Goal: Task Accomplishment & Management: Complete application form

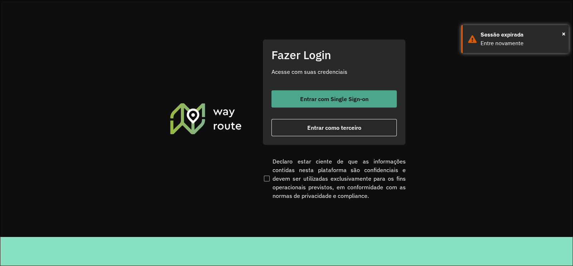
click at [316, 94] on button "Entrar com Single Sign-on" at bounding box center [333, 98] width 125 height 17
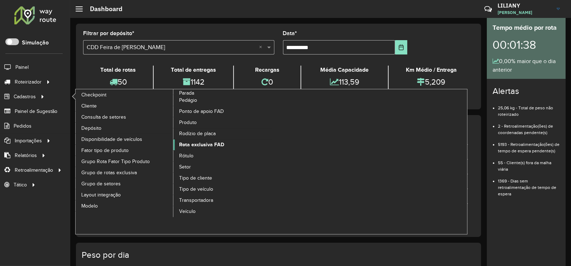
click at [216, 146] on span "Rota exclusiva FAD" at bounding box center [201, 145] width 45 height 8
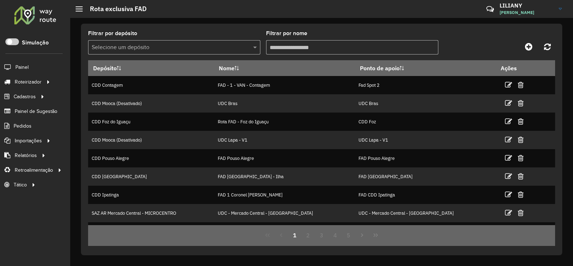
click at [131, 45] on input "text" at bounding box center [167, 47] width 151 height 9
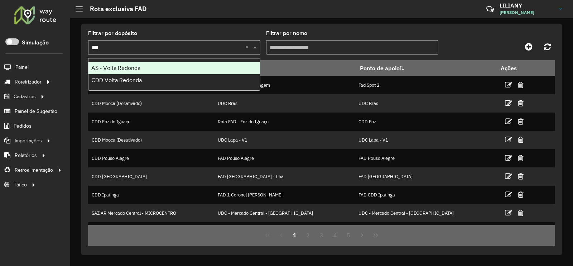
type input "****"
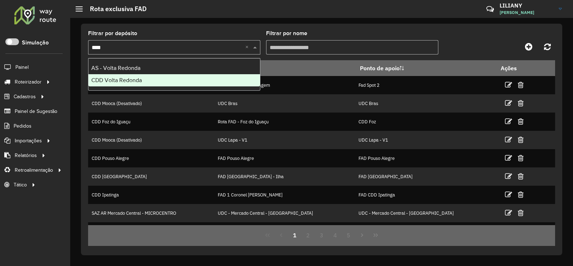
click at [161, 79] on div "CDD Volta Redonda" at bounding box center [173, 80] width 171 height 12
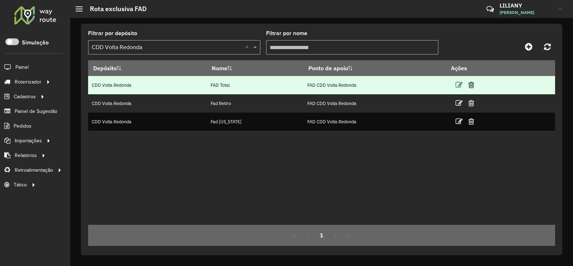
click at [455, 85] on icon at bounding box center [458, 84] width 7 height 7
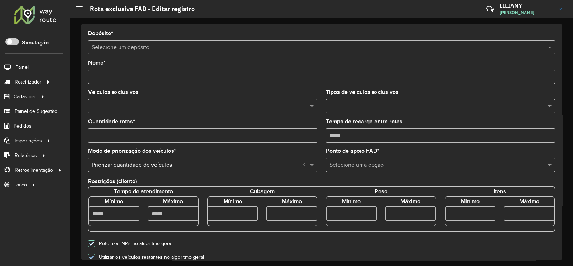
type input "*********"
type input "*"
type input "****"
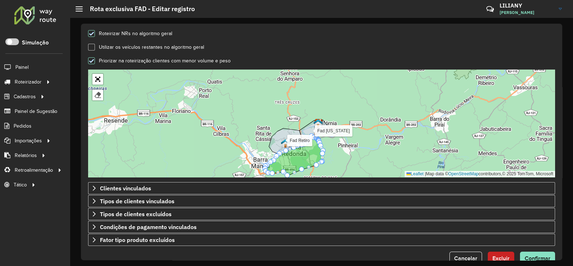
scroll to position [224, 0]
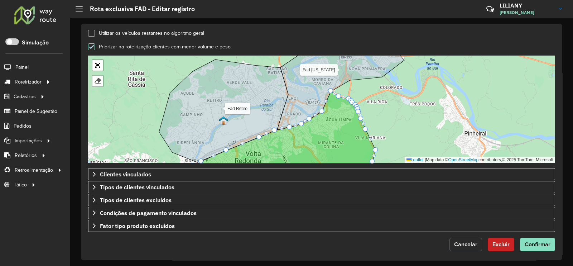
click at [456, 212] on span "Cancelar" at bounding box center [465, 244] width 23 height 6
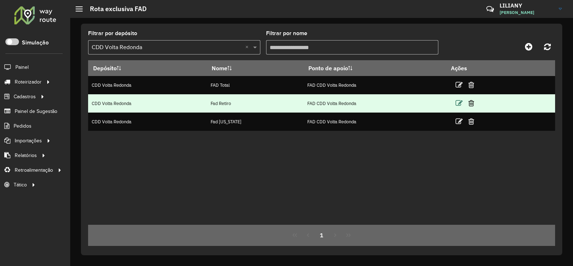
click at [456, 105] on icon at bounding box center [458, 103] width 7 height 7
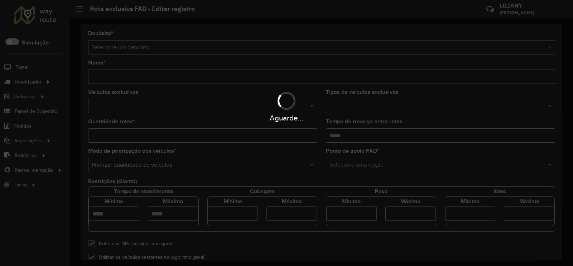
type input "**********"
type input "*"
type input "****"
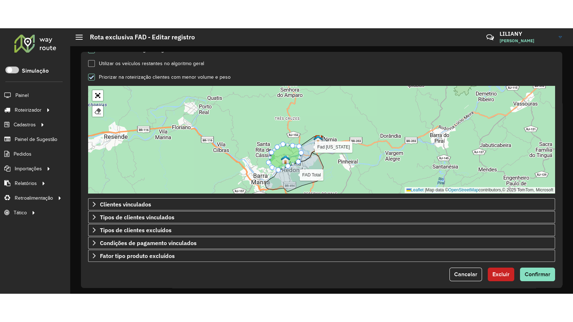
scroll to position [227, 0]
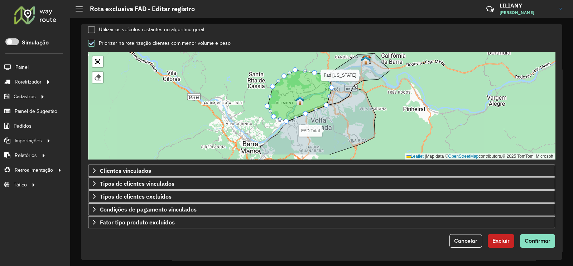
drag, startPoint x: 245, startPoint y: 114, endPoint x: 249, endPoint y: 98, distance: 17.1
click at [249, 98] on div "FAD Total Fad [US_STATE] Finalizar Leaflet | Map data © OpenStreetMap contribut…" at bounding box center [321, 105] width 467 height 107
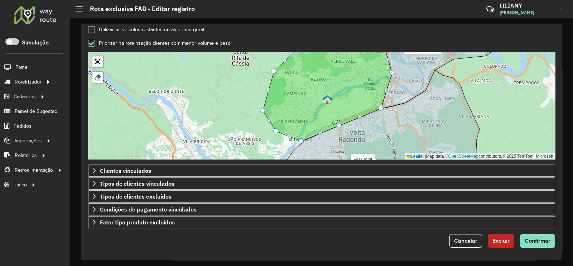
click at [97, 62] on link "Abrir mapa em tela cheia" at bounding box center [97, 61] width 11 height 11
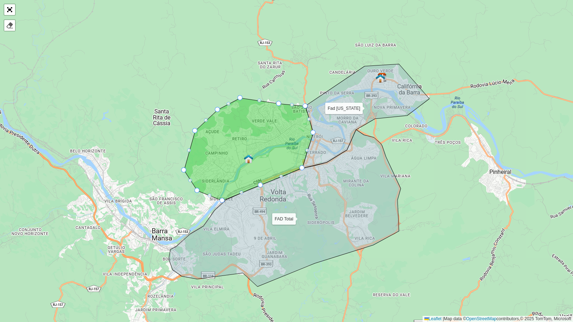
drag, startPoint x: 356, startPoint y: 126, endPoint x: 312, endPoint y: 132, distance: 44.8
click at [310, 131] on icon at bounding box center [248, 149] width 129 height 103
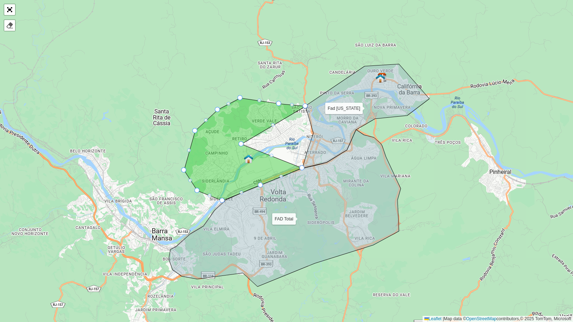
drag, startPoint x: 313, startPoint y: 133, endPoint x: 240, endPoint y: 145, distance: 73.9
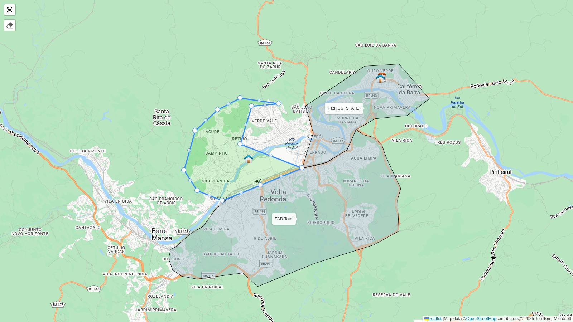
drag, startPoint x: 303, startPoint y: 104, endPoint x: 250, endPoint y: 104, distance: 53.7
drag, startPoint x: 238, startPoint y: 96, endPoint x: 206, endPoint y: 101, distance: 32.3
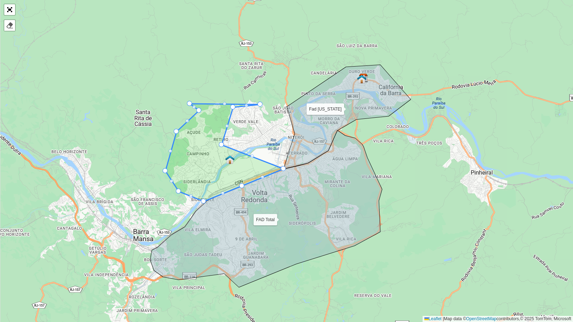
drag, startPoint x: 279, startPoint y: 100, endPoint x: 248, endPoint y: 100, distance: 30.8
click at [248, 100] on div "FAD Total Fad [US_STATE] Finalizar Leaflet | Map data © OpenStreetMap contribut…" at bounding box center [286, 161] width 573 height 322
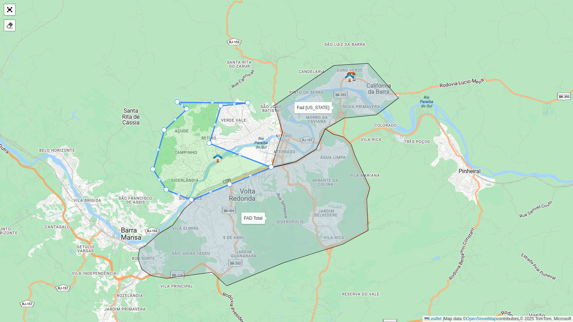
drag, startPoint x: 246, startPoint y: 101, endPoint x: 235, endPoint y: 102, distance: 11.2
drag, startPoint x: 232, startPoint y: 103, endPoint x: 204, endPoint y: 106, distance: 28.9
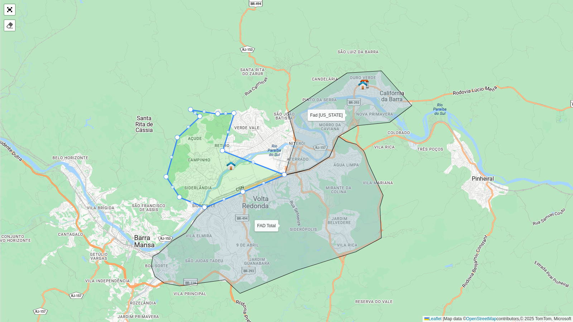
drag, startPoint x: 178, startPoint y: 99, endPoint x: 192, endPoint y: 107, distance: 15.2
click at [192, 107] on div "FAD Total Fad [US_STATE] Finalizar Leaflet | Map data © OpenStreetMap contribut…" at bounding box center [286, 161] width 573 height 322
drag, startPoint x: 203, startPoint y: 114, endPoint x: 208, endPoint y: 117, distance: 5.5
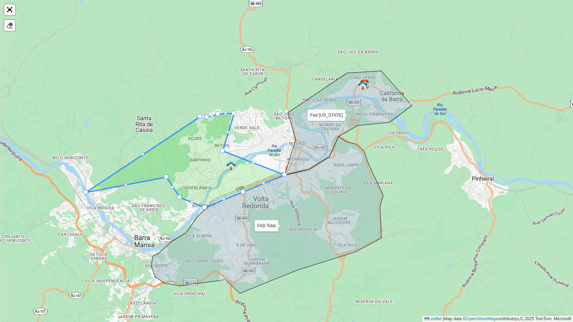
drag, startPoint x: 176, startPoint y: 136, endPoint x: 85, endPoint y: 191, distance: 106.5
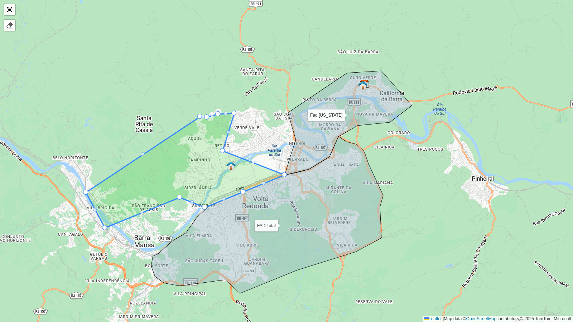
drag, startPoint x: 166, startPoint y: 177, endPoint x: 105, endPoint y: 228, distance: 79.0
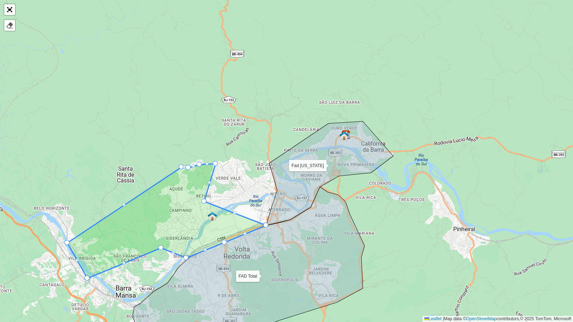
drag, startPoint x: 179, startPoint y: 200, endPoint x: 171, endPoint y: 194, distance: 10.4
click at [171, 194] on div "FAD Total Fad [US_STATE] Finalizar Leaflet | Map data © OpenStreetMap contribut…" at bounding box center [286, 161] width 573 height 322
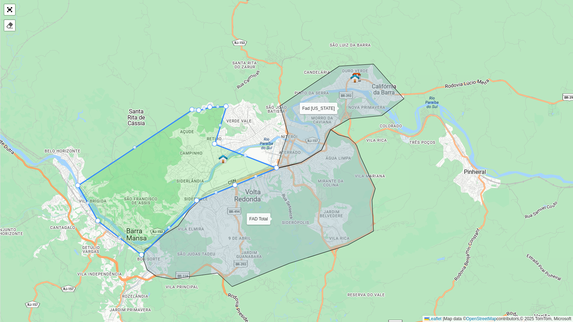
drag, startPoint x: 171, startPoint y: 190, endPoint x: 141, endPoint y: 254, distance: 71.0
drag, startPoint x: 197, startPoint y: 199, endPoint x: 204, endPoint y: 214, distance: 16.8
drag, startPoint x: 203, startPoint y: 215, endPoint x: 192, endPoint y: 206, distance: 13.8
click at [9, 11] on link "Abrir mapa em tela cheia" at bounding box center [9, 9] width 11 height 11
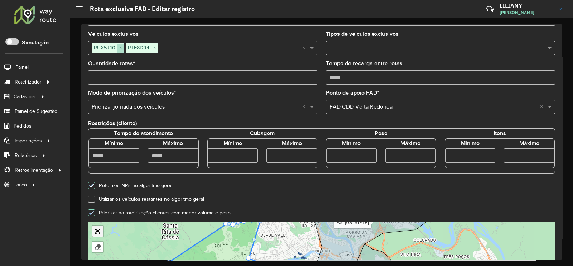
click at [119, 49] on span "×" at bounding box center [120, 48] width 6 height 9
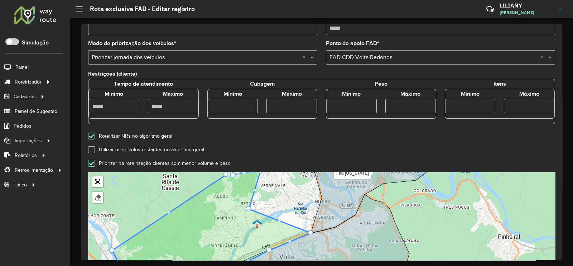
scroll to position [227, 0]
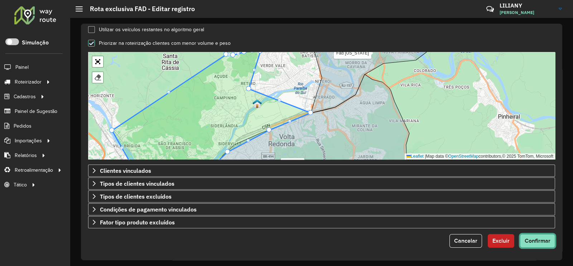
click at [456, 212] on span "Confirmar" at bounding box center [538, 240] width 26 height 6
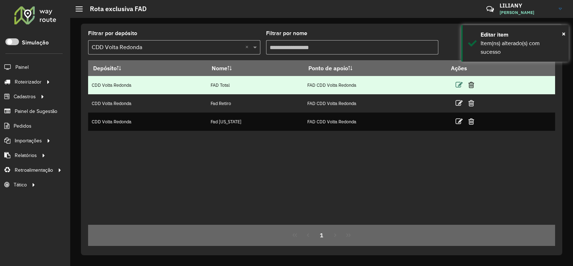
click at [456, 84] on icon at bounding box center [458, 84] width 7 height 7
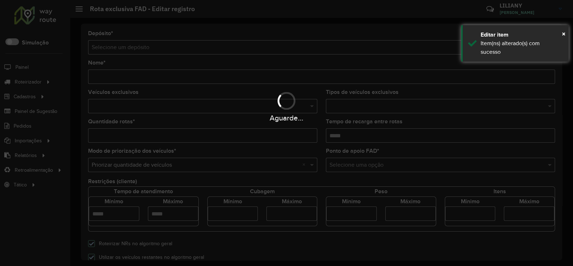
type input "*********"
type input "*"
type input "****"
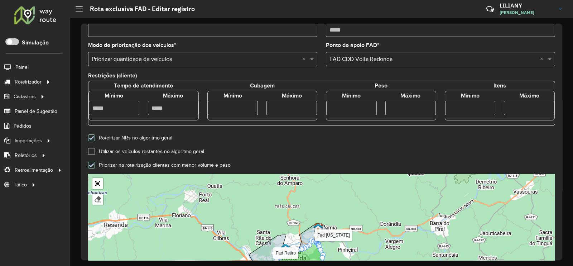
scroll to position [227, 0]
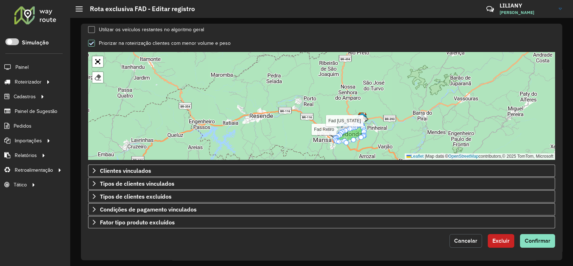
click at [456, 212] on button "Cancelar" at bounding box center [465, 241] width 33 height 14
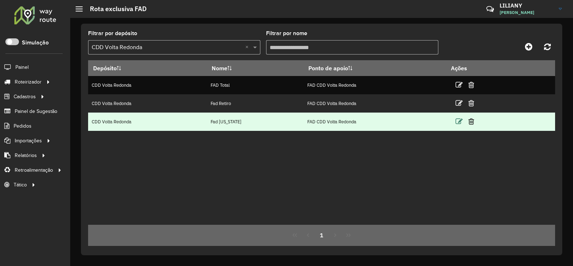
click at [455, 122] on icon at bounding box center [458, 121] width 7 height 7
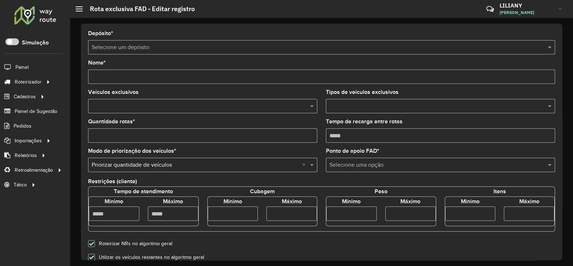
type input "**********"
type input "*"
type input "****"
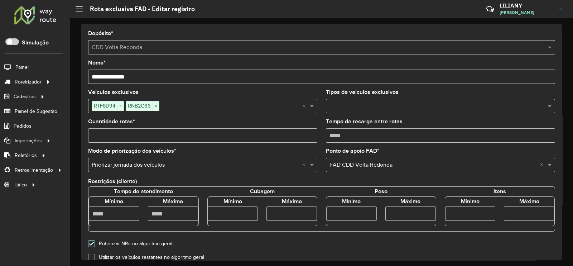
click at [157, 107] on span "×" at bounding box center [156, 106] width 6 height 9
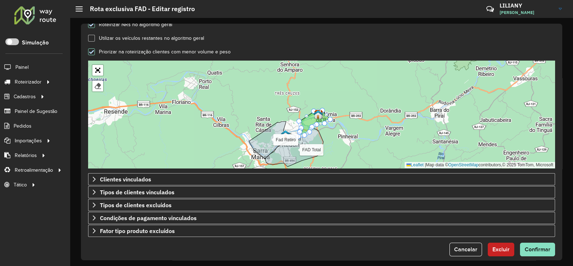
scroll to position [224, 0]
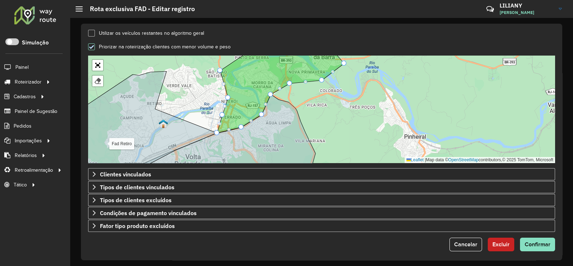
click at [315, 161] on icon at bounding box center [222, 134] width 185 height 80
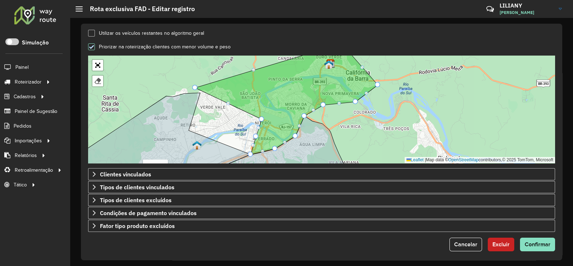
drag, startPoint x: 252, startPoint y: 90, endPoint x: 193, endPoint y: 85, distance: 59.2
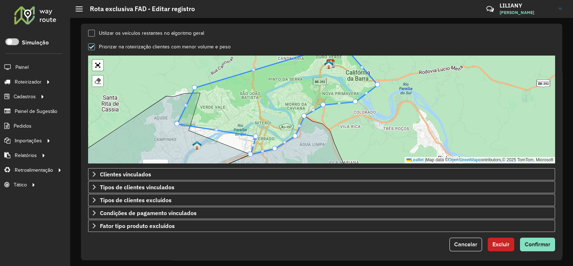
drag, startPoint x: 260, startPoint y: 121, endPoint x: 175, endPoint y: 127, distance: 85.4
drag, startPoint x: 257, startPoint y: 137, endPoint x: 216, endPoint y: 146, distance: 41.7
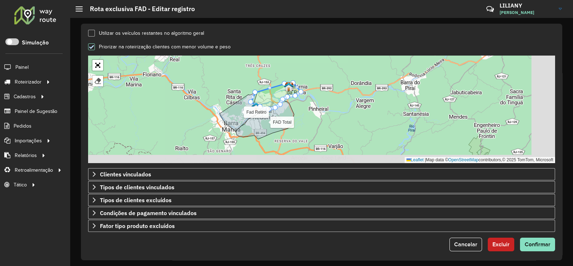
drag, startPoint x: 334, startPoint y: 121, endPoint x: 306, endPoint y: 88, distance: 43.4
click at [306, 88] on div "FAD Total Fad Retiro Finalizar Leaflet | Map data © OpenStreetMap contributors,…" at bounding box center [321, 108] width 467 height 107
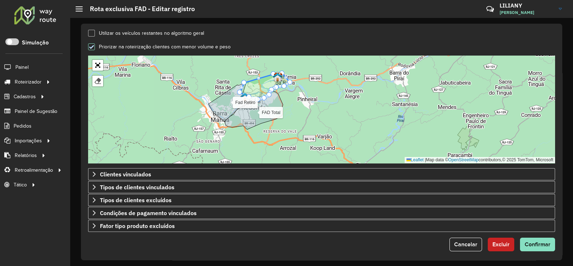
drag, startPoint x: 335, startPoint y: 103, endPoint x: 288, endPoint y: 111, distance: 47.2
click at [288, 111] on div "FAD Total Fad Retiro Finalizar Leaflet | Map data © OpenStreetMap contributors,…" at bounding box center [321, 108] width 467 height 107
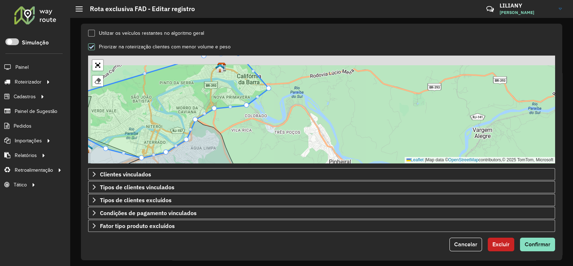
drag, startPoint x: 251, startPoint y: 109, endPoint x: 259, endPoint y: 127, distance: 19.9
click at [258, 127] on div "FAD Total Fad Retiro Finalizar Leaflet | Map data © OpenStreetMap contributors,…" at bounding box center [321, 108] width 467 height 107
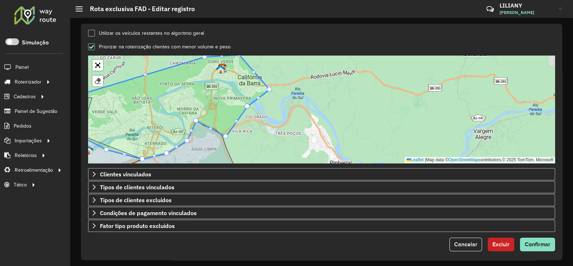
drag, startPoint x: 213, startPoint y: 111, endPoint x: 224, endPoint y: 137, distance: 28.9
drag, startPoint x: 248, startPoint y: 108, endPoint x: 288, endPoint y: 126, distance: 43.8
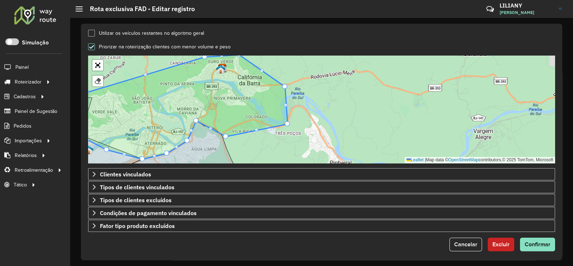
drag, startPoint x: 270, startPoint y: 90, endPoint x: 285, endPoint y: 87, distance: 15.7
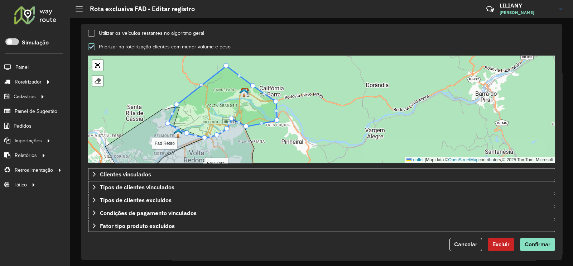
drag, startPoint x: 235, startPoint y: 87, endPoint x: 213, endPoint y: 69, distance: 28.0
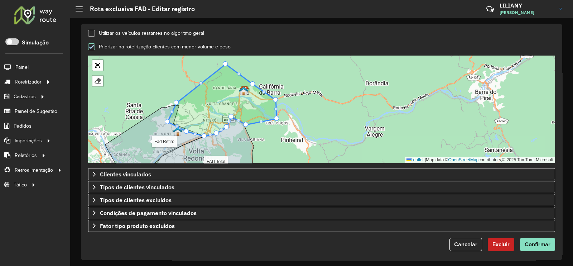
drag, startPoint x: 178, startPoint y: 101, endPoint x: 178, endPoint y: 92, distance: 9.3
click at [178, 92] on div "FAD Total Fad Retiro Finalizar Leaflet | Map data © OpenStreetMap contributors,…" at bounding box center [321, 108] width 467 height 107
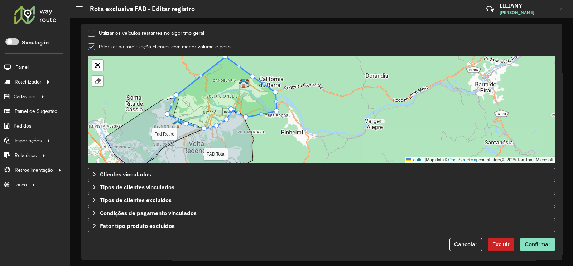
drag, startPoint x: 253, startPoint y: 74, endPoint x: 285, endPoint y: 69, distance: 32.2
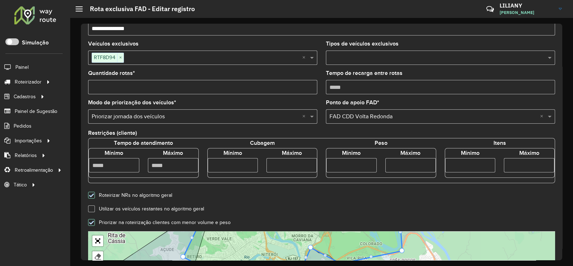
scroll to position [227, 0]
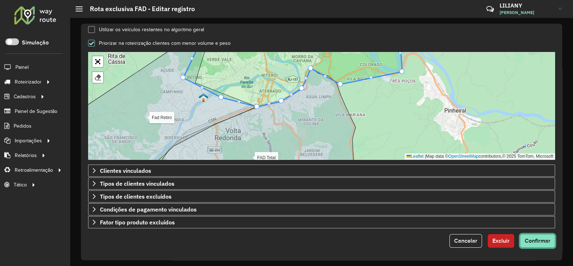
click at [456, 212] on span "Confirmar" at bounding box center [538, 240] width 26 height 6
